Goal: Go to known website: Go to known website

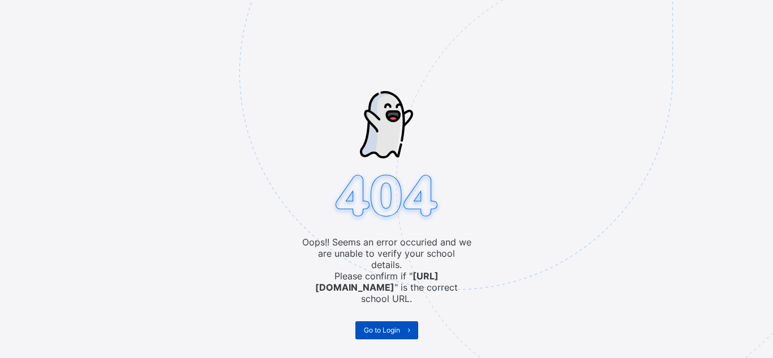
click at [394, 326] on span "Go to Login" at bounding box center [382, 330] width 36 height 8
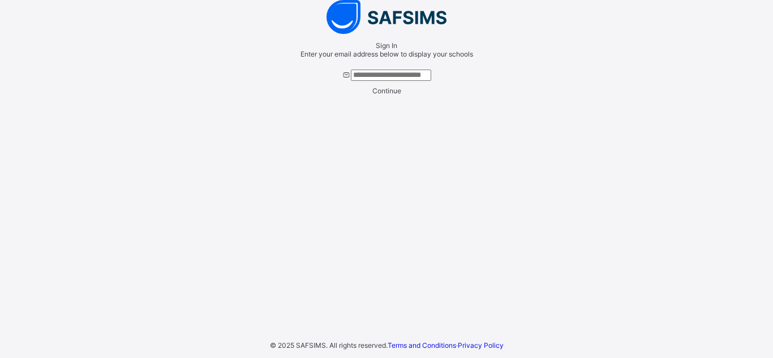
click at [387, 81] on input "text" at bounding box center [391, 75] width 80 height 11
click at [379, 95] on span "Continue" at bounding box center [387, 91] width 29 height 8
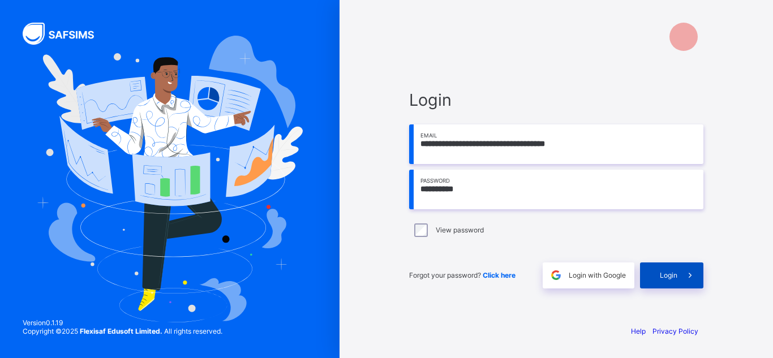
click at [694, 276] on icon at bounding box center [691, 275] width 12 height 11
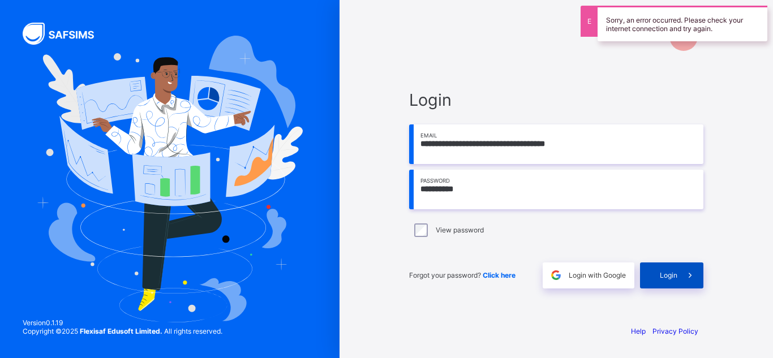
click at [673, 277] on span "Login" at bounding box center [669, 275] width 18 height 8
click at [673, 277] on div "Login" at bounding box center [671, 276] width 63 height 26
click at [673, 277] on span "Login" at bounding box center [669, 275] width 18 height 8
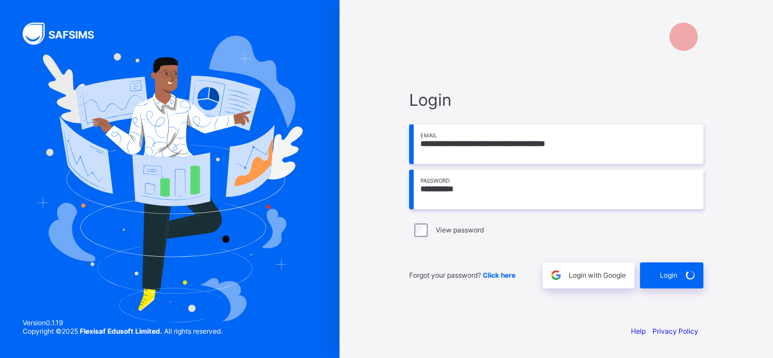
click at [476, 199] on input "**********" at bounding box center [556, 190] width 294 height 40
click at [676, 279] on div "Login" at bounding box center [671, 276] width 63 height 26
click at [676, 279] on span "Login" at bounding box center [669, 275] width 18 height 8
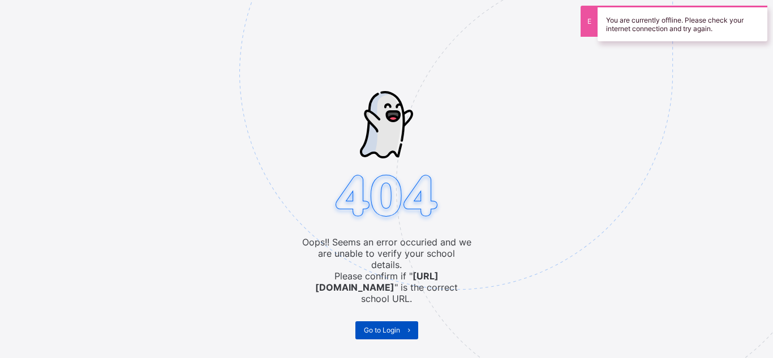
click at [371, 326] on span "Go to Login" at bounding box center [382, 330] width 36 height 8
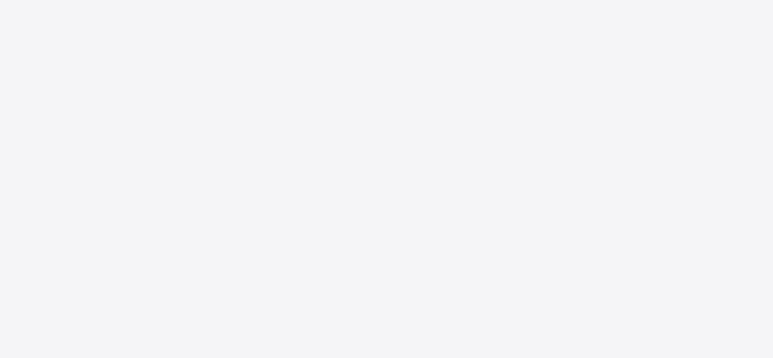
click at [371, 318] on div "New Update Available Hello there, You can install SAFSIMS on your device for ea…" at bounding box center [386, 179] width 773 height 358
